Goal: Information Seeking & Learning: Learn about a topic

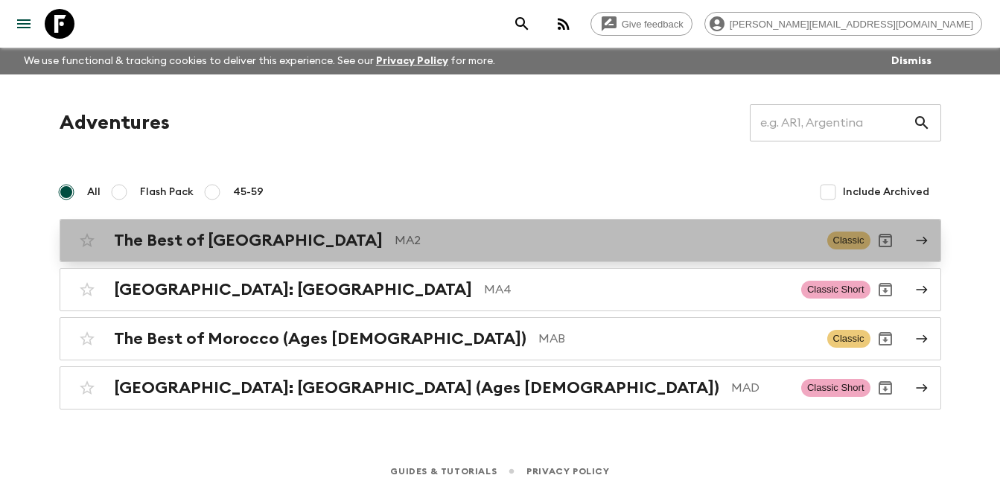
click at [213, 245] on h2 "The Best of [GEOGRAPHIC_DATA]" at bounding box center [248, 240] width 269 height 19
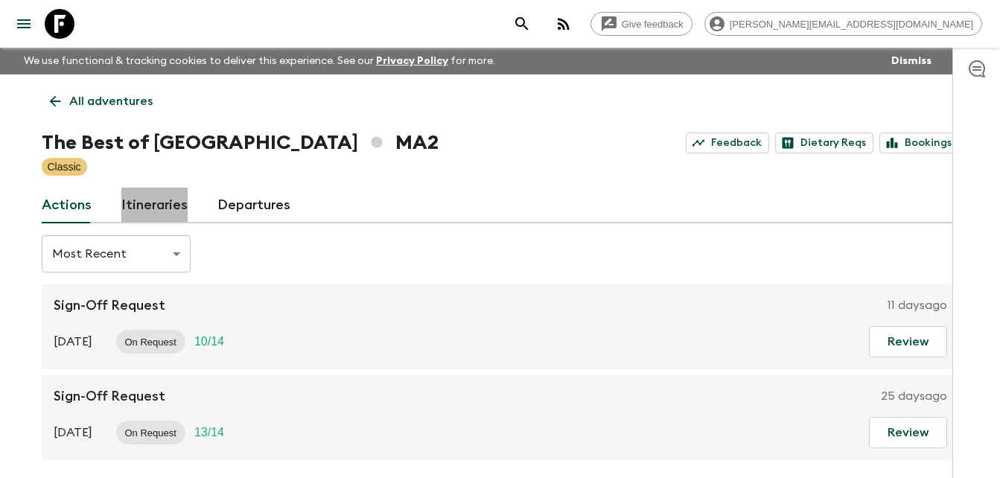
click at [154, 205] on link "Itineraries" at bounding box center [154, 206] width 66 height 36
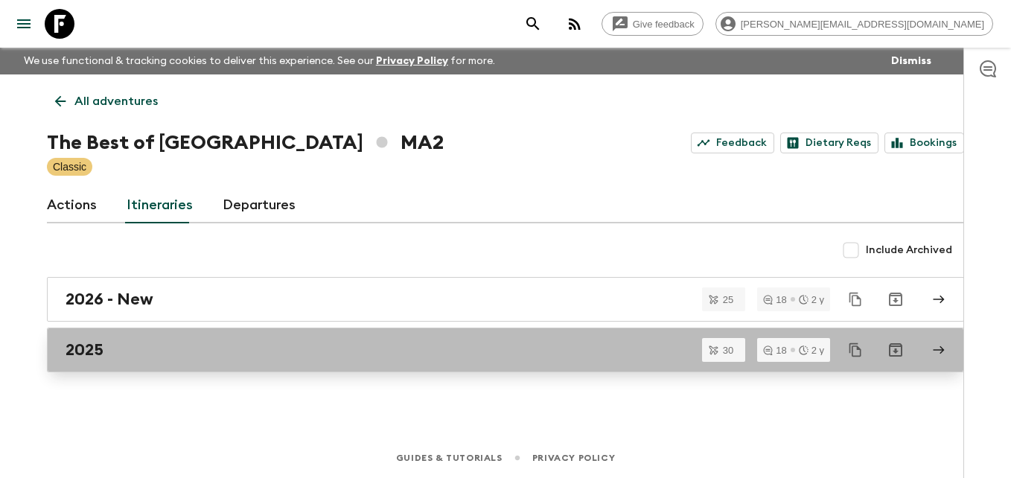
click at [96, 347] on h2 "2025" at bounding box center [85, 349] width 38 height 19
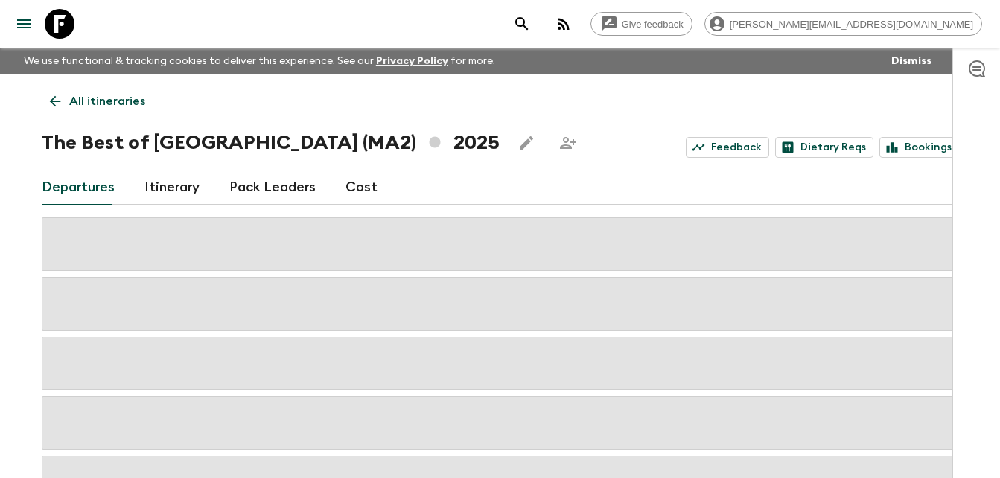
scroll to position [30, 0]
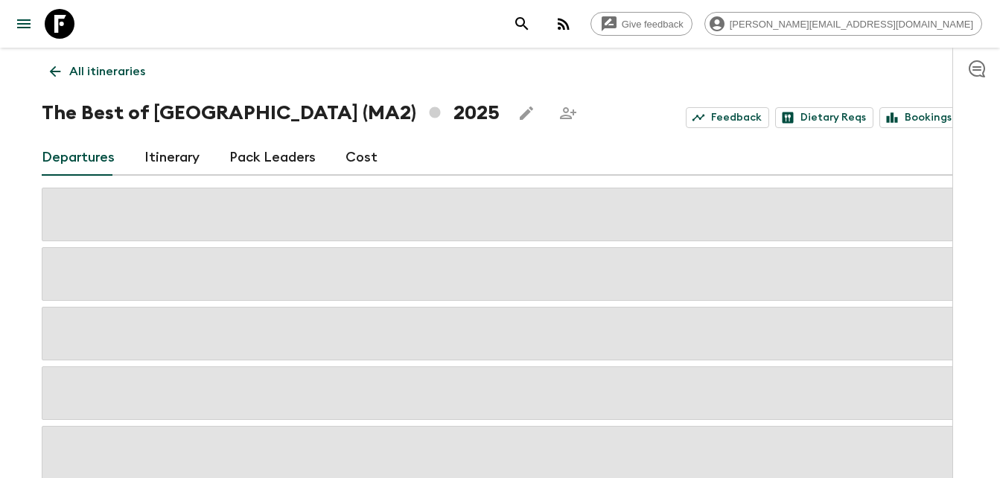
click at [174, 154] on link "Itinerary" at bounding box center [171, 158] width 55 height 36
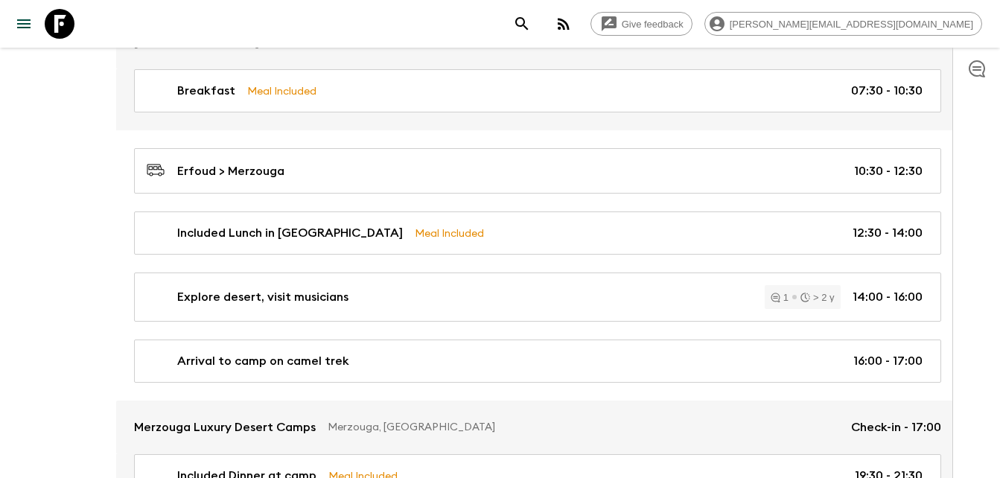
scroll to position [2472, 0]
